Goal: Check status: Check status

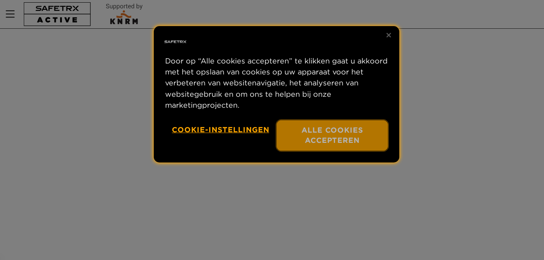
click at [334, 126] on button "Alle cookies accepteren" at bounding box center [332, 135] width 111 height 31
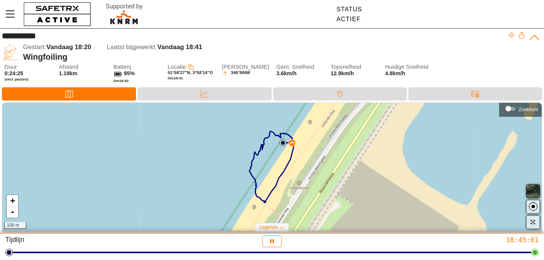
click at [413, 181] on div "+ - 100 m" at bounding box center [272, 167] width 540 height 128
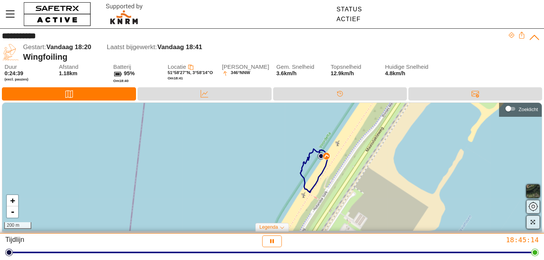
drag, startPoint x: 348, startPoint y: 180, endPoint x: 352, endPoint y: 195, distance: 15.3
click at [352, 195] on div "+ - 200 m" at bounding box center [272, 167] width 540 height 128
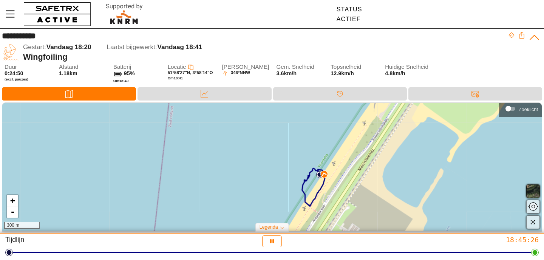
drag, startPoint x: 267, startPoint y: 156, endPoint x: 251, endPoint y: 179, distance: 28.1
click at [265, 166] on div "+ - 300 m" at bounding box center [272, 167] width 540 height 128
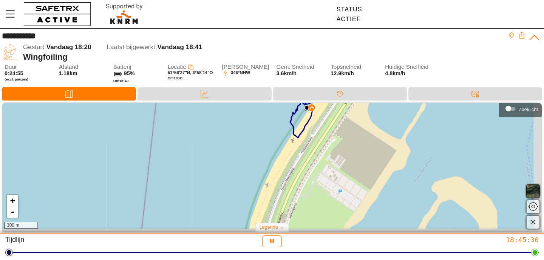
drag, startPoint x: 399, startPoint y: 194, endPoint x: 387, endPoint y: 118, distance: 76.9
click at [388, 121] on div "+ - 300 m" at bounding box center [272, 167] width 540 height 128
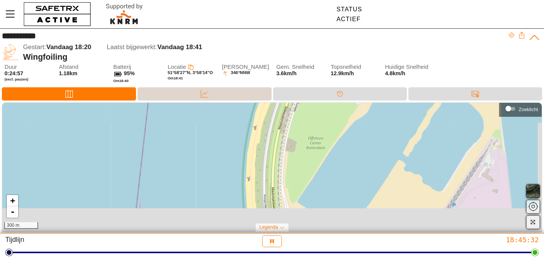
drag, startPoint x: 221, startPoint y: 199, endPoint x: 228, endPoint y: 100, distance: 99.6
click at [227, 100] on div "**********" at bounding box center [272, 131] width 544 height 205
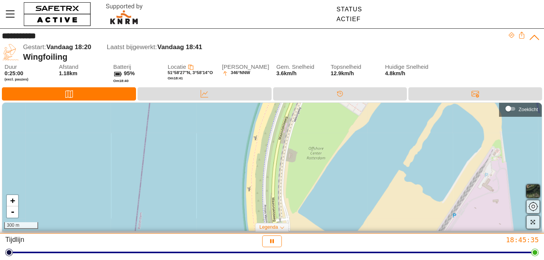
click at [267, 193] on div "+ - 300 m" at bounding box center [272, 167] width 540 height 128
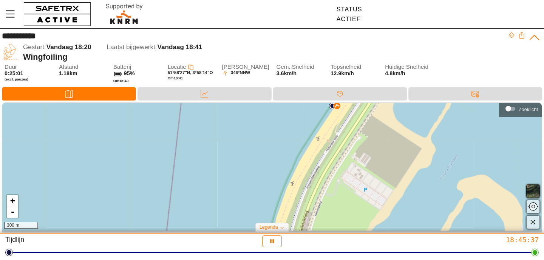
drag, startPoint x: 209, startPoint y: 143, endPoint x: 230, endPoint y: 240, distance: 99.1
click at [230, 240] on div "**********" at bounding box center [272, 130] width 544 height 260
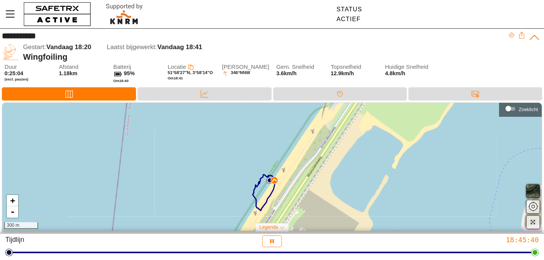
drag, startPoint x: 248, startPoint y: 149, endPoint x: 184, endPoint y: 220, distance: 95.6
click at [184, 220] on div "+ - 300 m" at bounding box center [272, 167] width 540 height 128
